Goal: Transaction & Acquisition: Obtain resource

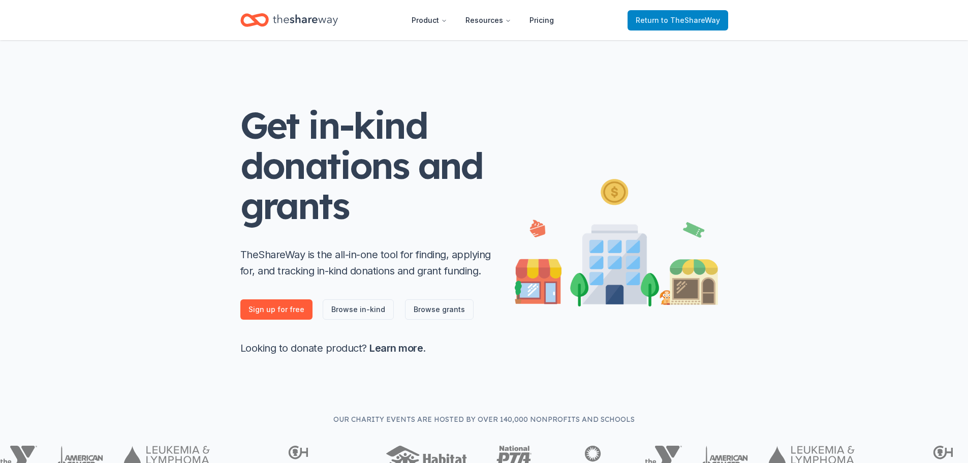
click at [661, 20] on span "Return to TheShareWay" at bounding box center [678, 20] width 84 height 12
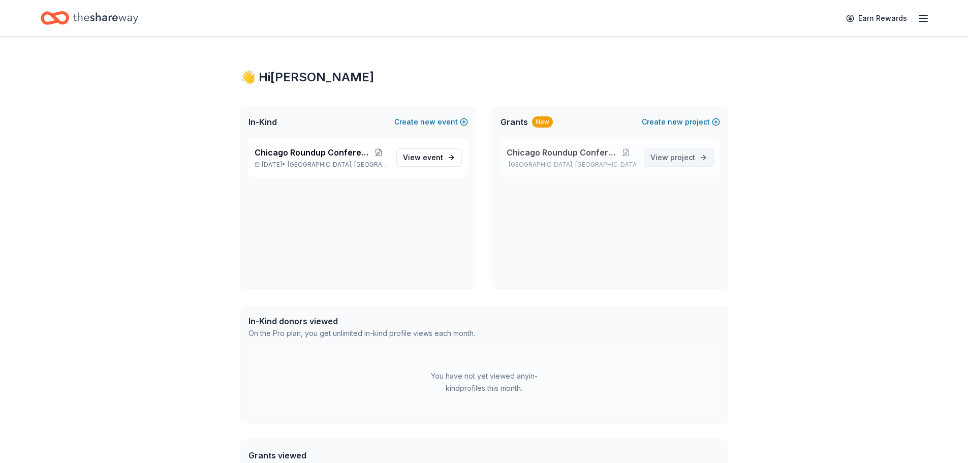
click at [665, 155] on span "View project" at bounding box center [673, 157] width 45 height 12
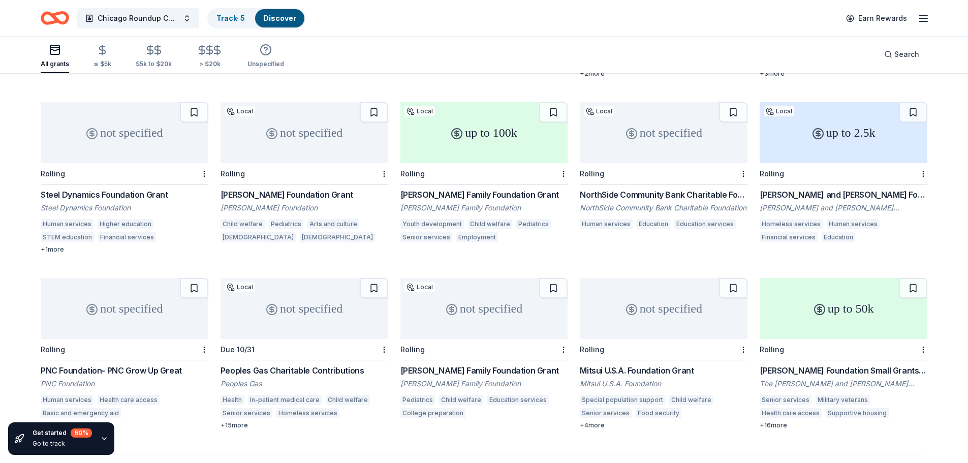
scroll to position [420, 0]
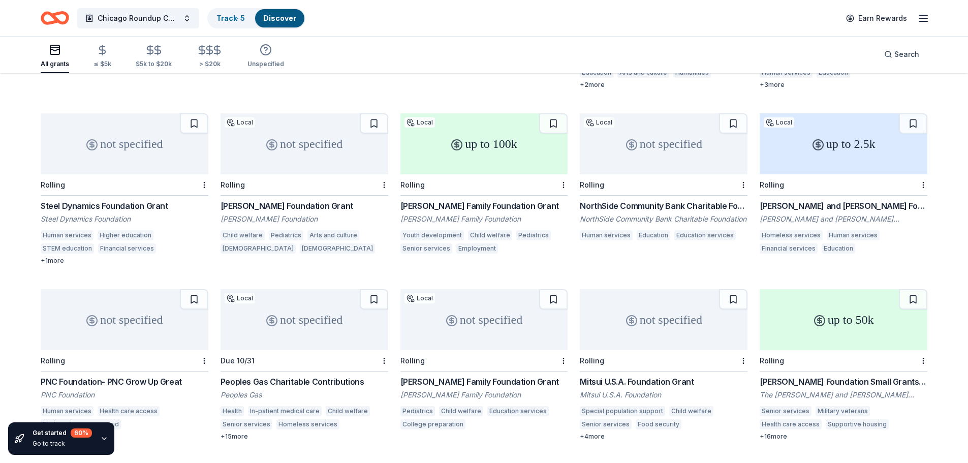
click at [847, 309] on div "up to 50k" at bounding box center [844, 319] width 168 height 61
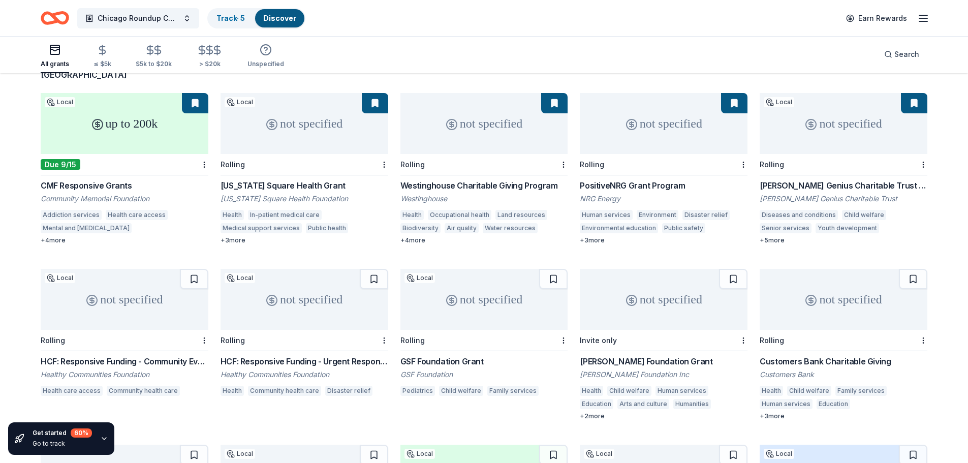
scroll to position [65, 0]
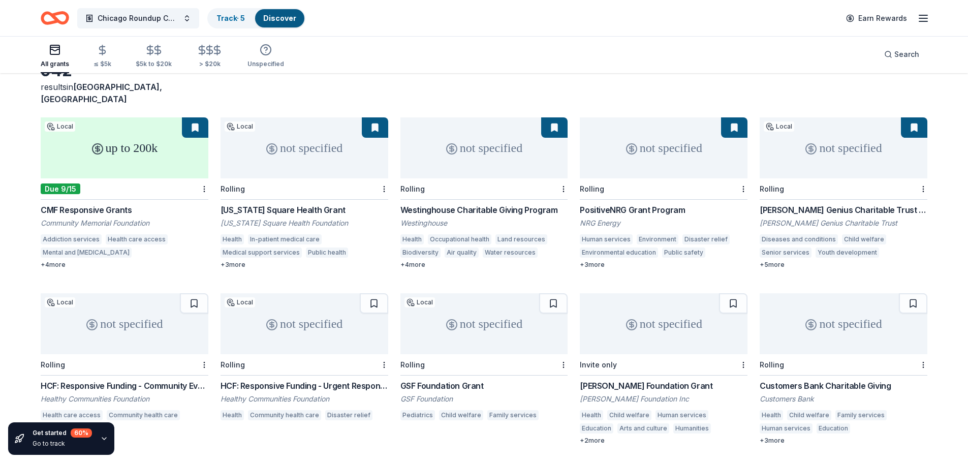
click at [98, 204] on div "CMF Responsive Grants" at bounding box center [125, 210] width 168 height 12
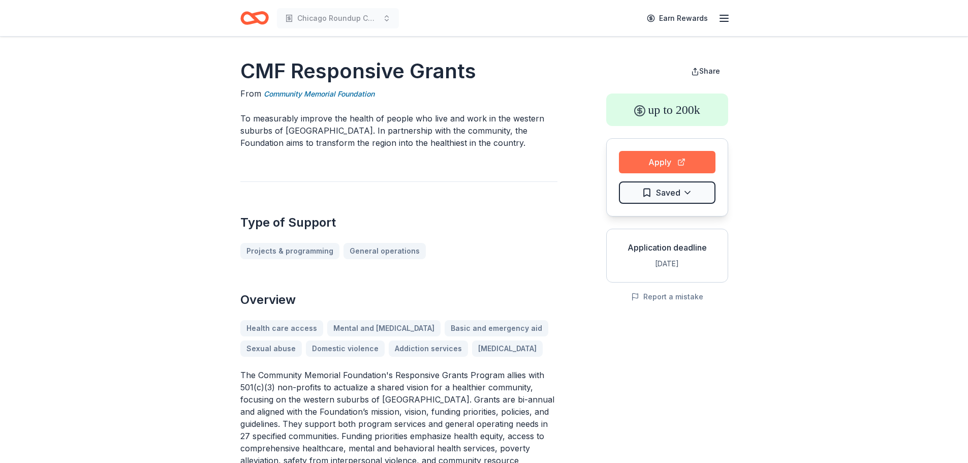
click at [658, 173] on button "Apply" at bounding box center [667, 162] width 97 height 22
